Goal: Task Accomplishment & Management: Use online tool/utility

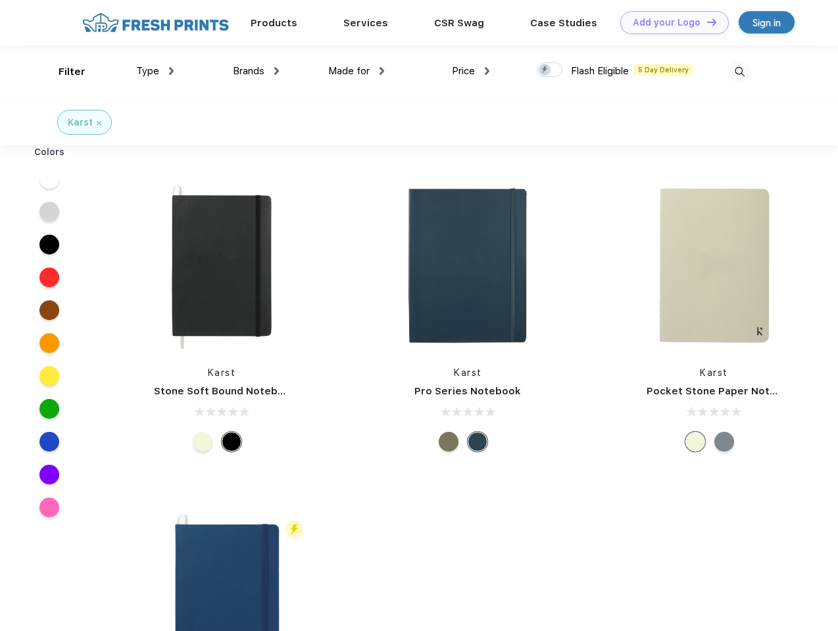
click at [669, 22] on link "Add your Logo Design Tool" at bounding box center [674, 22] width 108 height 23
click at [0, 0] on div "Design Tool" at bounding box center [0, 0] width 0 height 0
click at [705, 22] on link "Add your Logo Design Tool" at bounding box center [674, 22] width 108 height 23
click at [63, 72] on div "Filter" at bounding box center [72, 71] width 27 height 15
click at [155, 71] on span "Type" at bounding box center [147, 71] width 23 height 12
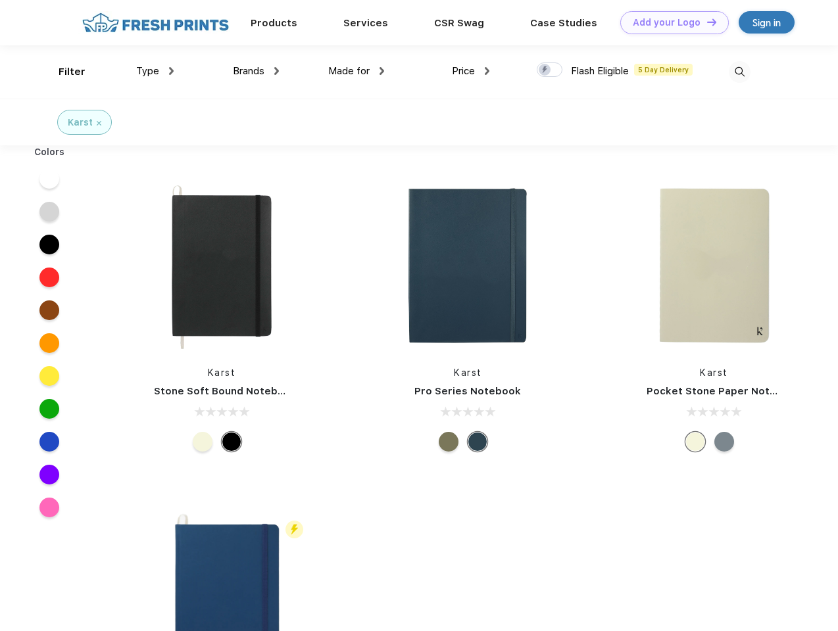
click at [256, 71] on span "Brands" at bounding box center [249, 71] width 32 height 12
click at [356, 71] on span "Made for" at bounding box center [348, 71] width 41 height 12
click at [471, 71] on span "Price" at bounding box center [463, 71] width 23 height 12
click at [550, 70] on div at bounding box center [549, 69] width 26 height 14
click at [545, 70] on input "checkbox" at bounding box center [540, 66] width 9 height 9
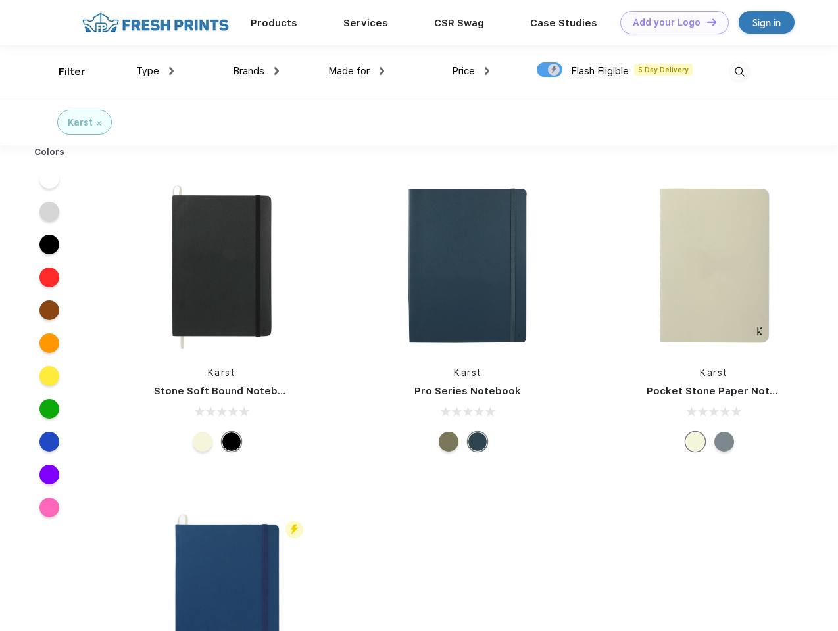
click at [739, 72] on img at bounding box center [739, 72] width 22 height 22
